Goal: Transaction & Acquisition: Purchase product/service

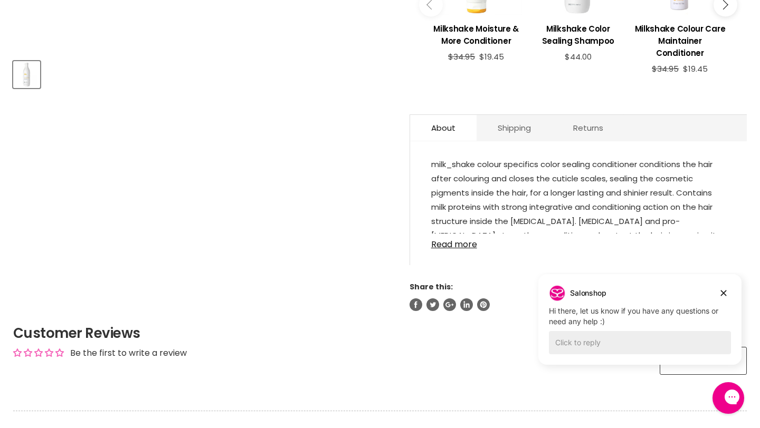
scroll to position [456, 0]
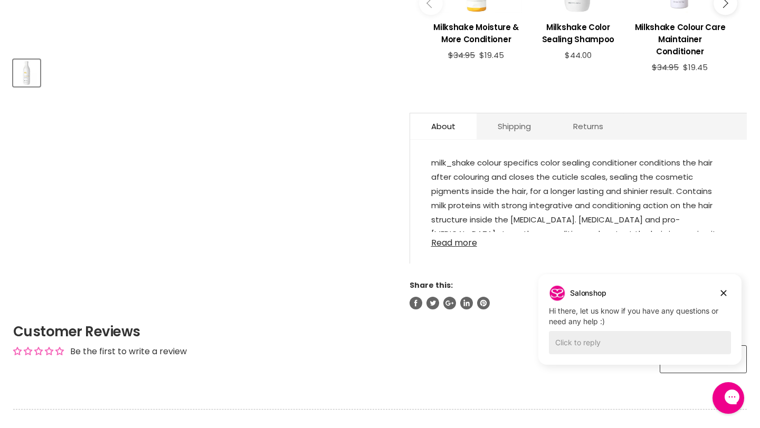
click at [466, 245] on link "Read more" at bounding box center [578, 240] width 294 height 16
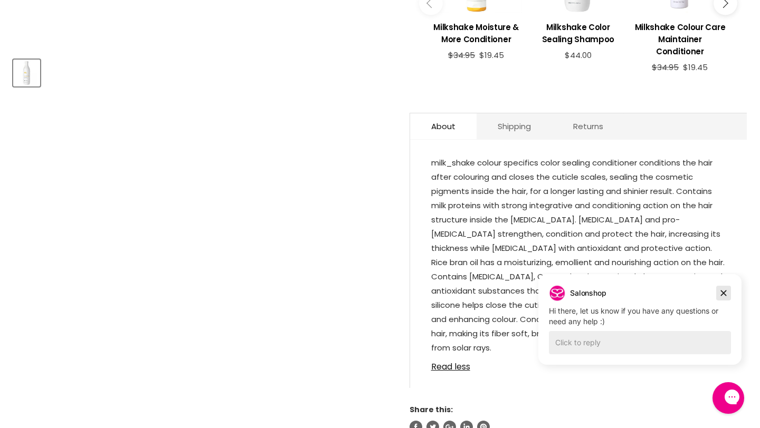
click at [724, 292] on icon "Dismiss campaign" at bounding box center [724, 294] width 6 height 6
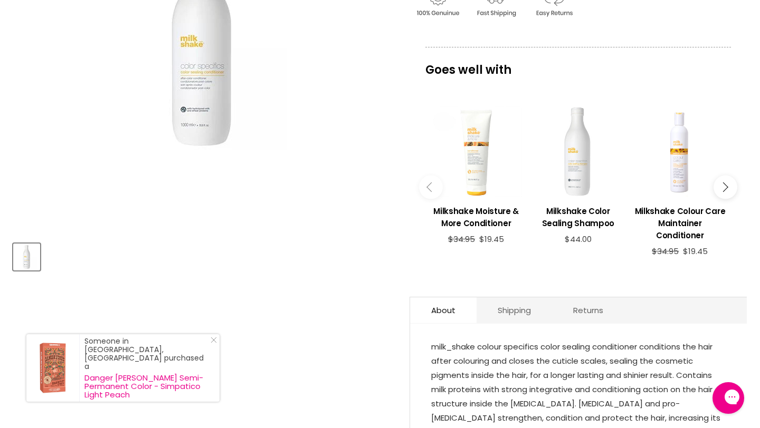
scroll to position [119, 0]
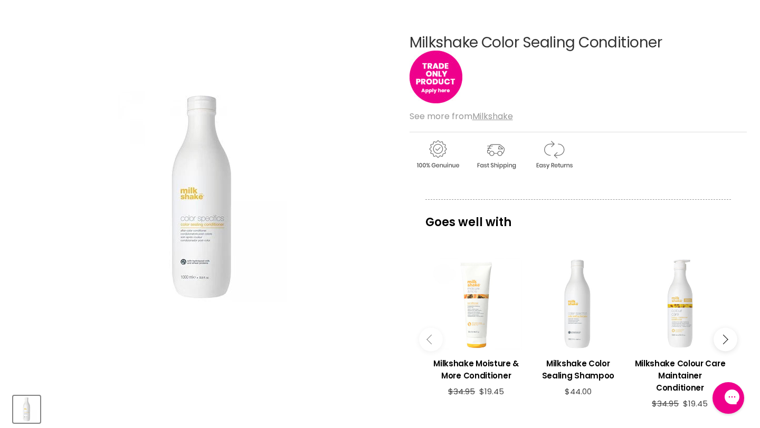
click at [681, 327] on div "Main content" at bounding box center [679, 304] width 91 height 91
